Goal: Task Accomplishment & Management: Manage account settings

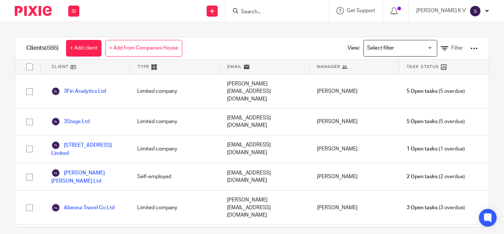
click at [281, 12] on input "Search" at bounding box center [273, 12] width 66 height 7
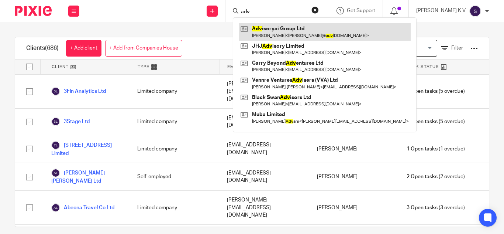
type input "adv"
click at [312, 31] on link at bounding box center [325, 31] width 172 height 17
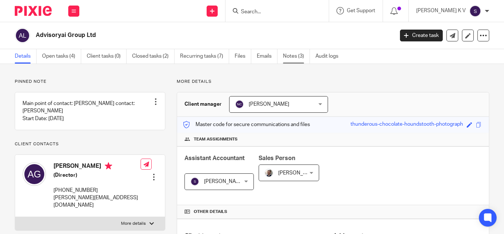
click at [285, 60] on link "Notes (3)" at bounding box center [296, 56] width 27 height 14
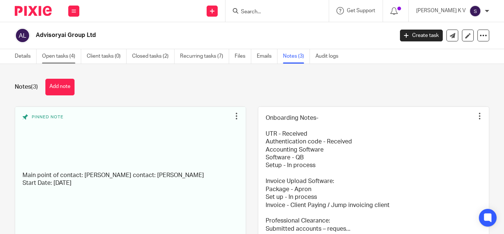
click at [57, 56] on link "Open tasks (4)" at bounding box center [61, 56] width 39 height 14
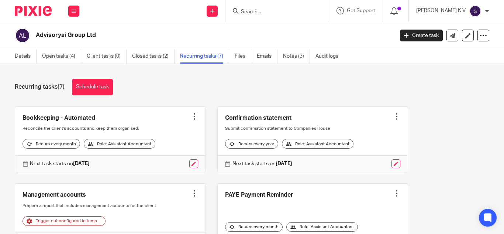
click at [191, 117] on div at bounding box center [194, 116] width 7 height 7
click at [174, 163] on span "Cancel schedule" at bounding box center [162, 163] width 39 height 5
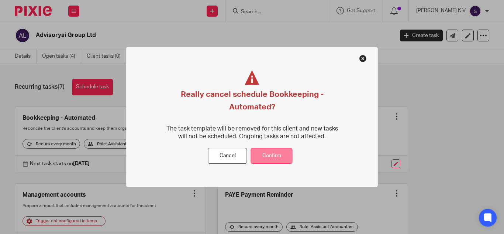
click at [282, 154] on button "Confirm" at bounding box center [272, 156] width 42 height 16
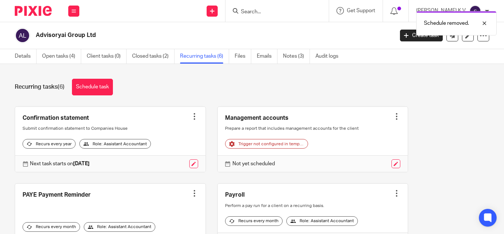
scroll to position [74, 0]
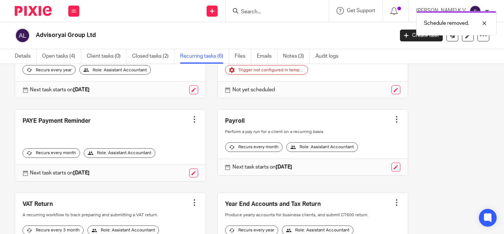
click at [191, 123] on div at bounding box center [194, 119] width 7 height 7
click at [185, 174] on button "Cancel schedule" at bounding box center [162, 173] width 59 height 10
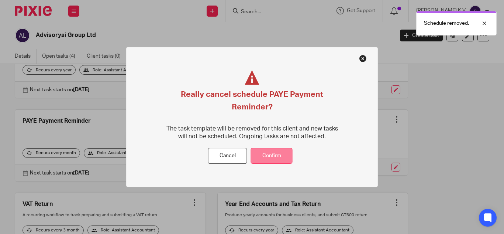
click at [274, 160] on button "Confirm" at bounding box center [272, 156] width 42 height 16
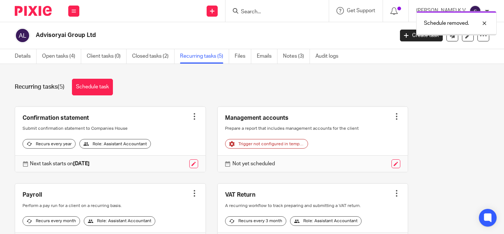
click at [155, 55] on link "Closed tasks (2)" at bounding box center [153, 56] width 42 height 14
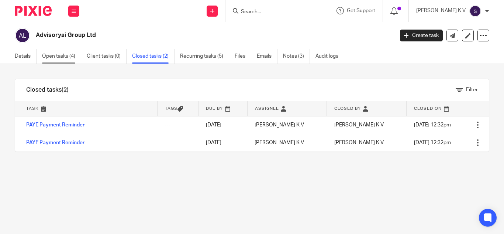
drag, startPoint x: 100, startPoint y: 59, endPoint x: 71, endPoint y: 62, distance: 29.8
click at [100, 59] on link "Client tasks (0)" at bounding box center [107, 56] width 40 height 14
click at [63, 57] on link "Open tasks (4)" at bounding box center [61, 56] width 39 height 14
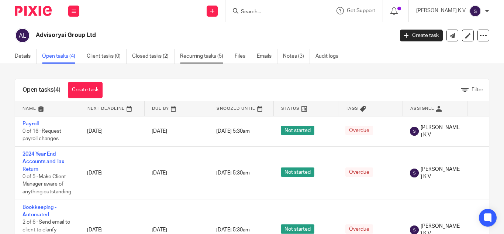
click at [220, 58] on link "Recurring tasks (5)" at bounding box center [204, 56] width 49 height 14
